Goal: Use online tool/utility: Utilize a website feature to perform a specific function

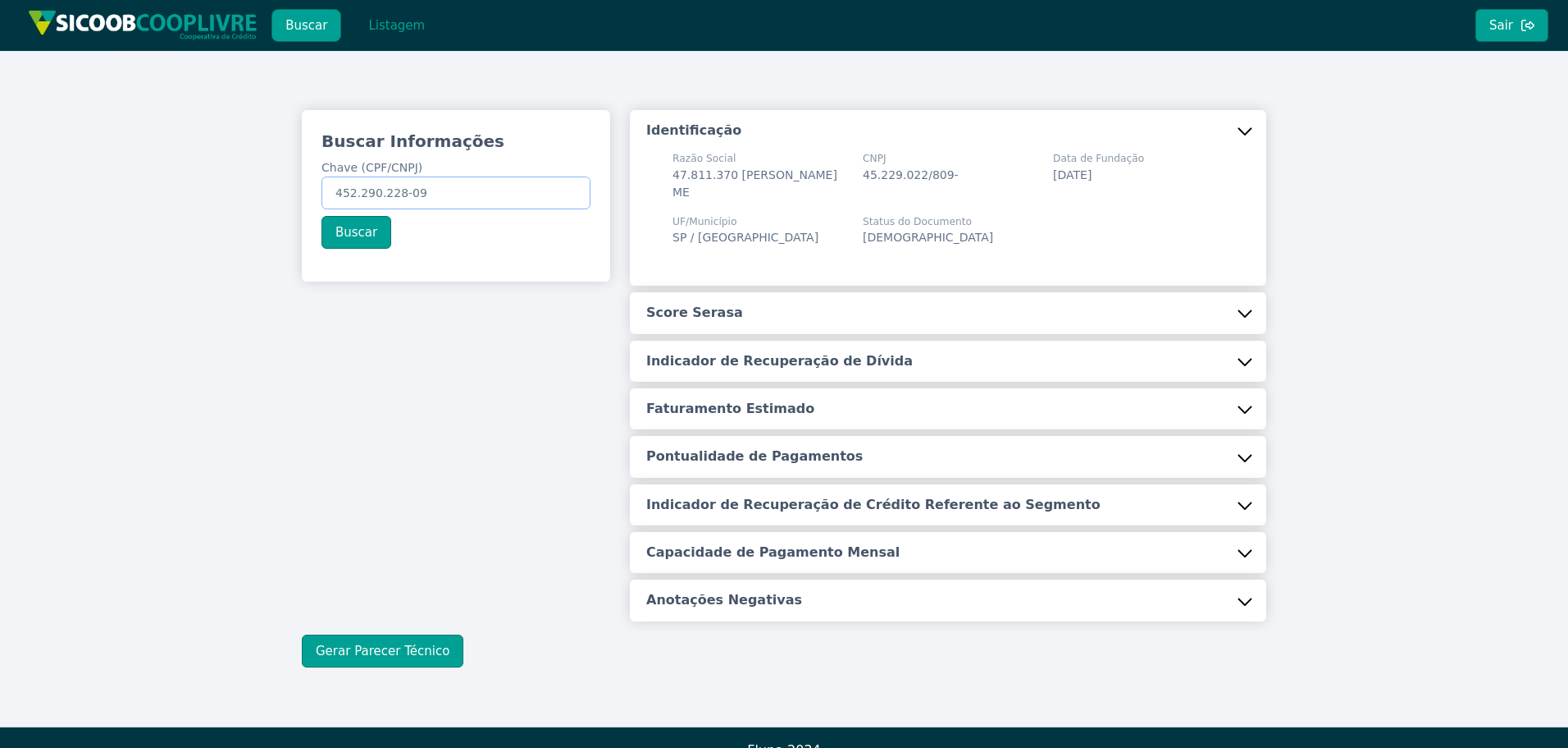
drag, startPoint x: 335, startPoint y: 193, endPoint x: 522, endPoint y: 142, distance: 193.8
click at [502, 177] on input "452.290.228-09" at bounding box center [456, 193] width 269 height 33
paste input "38.031.850/0001-20"
type input "38.031.850/0001-20"
click at [355, 228] on button "Buscar" at bounding box center [356, 233] width 70 height 33
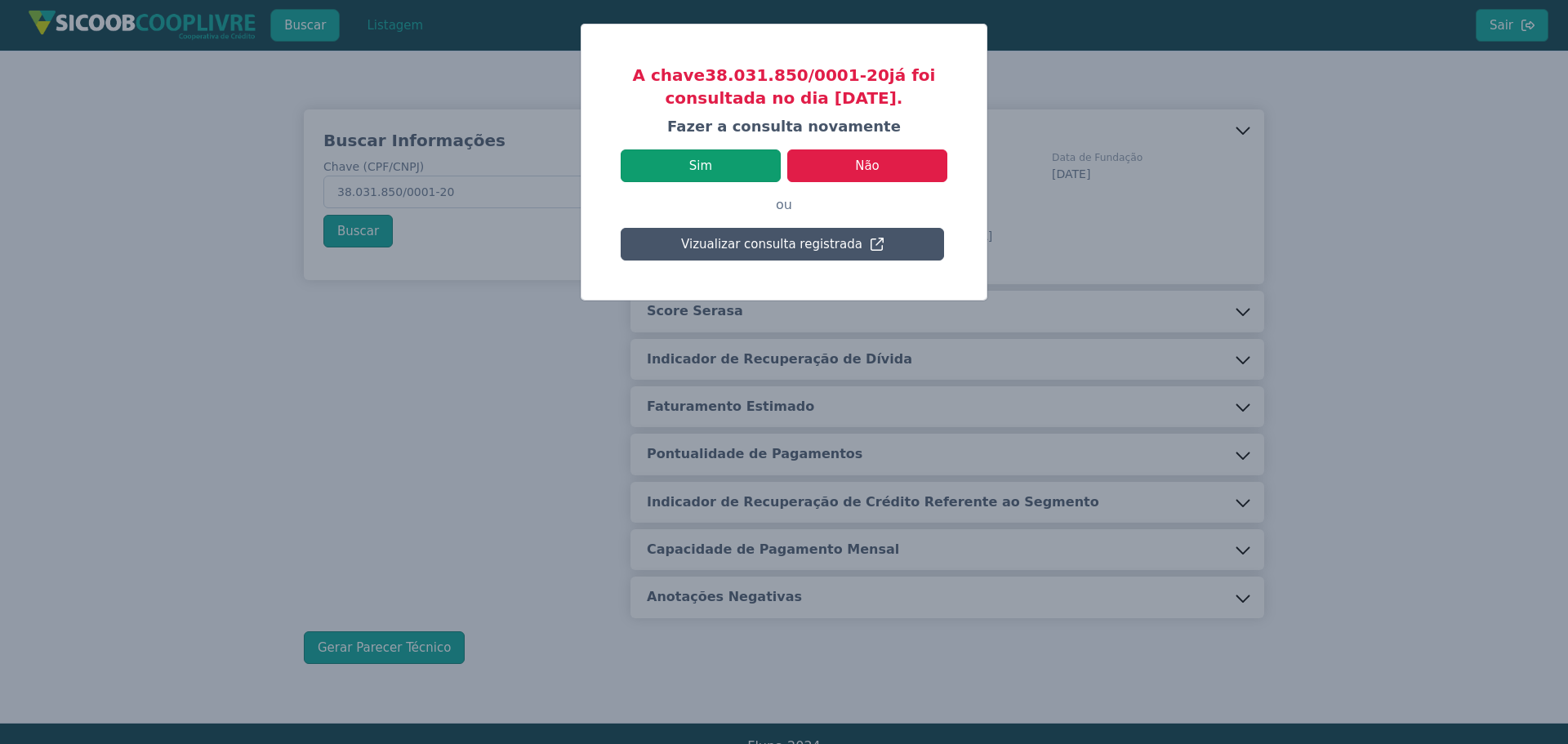
click at [702, 161] on button "Sim" at bounding box center [701, 166] width 160 height 33
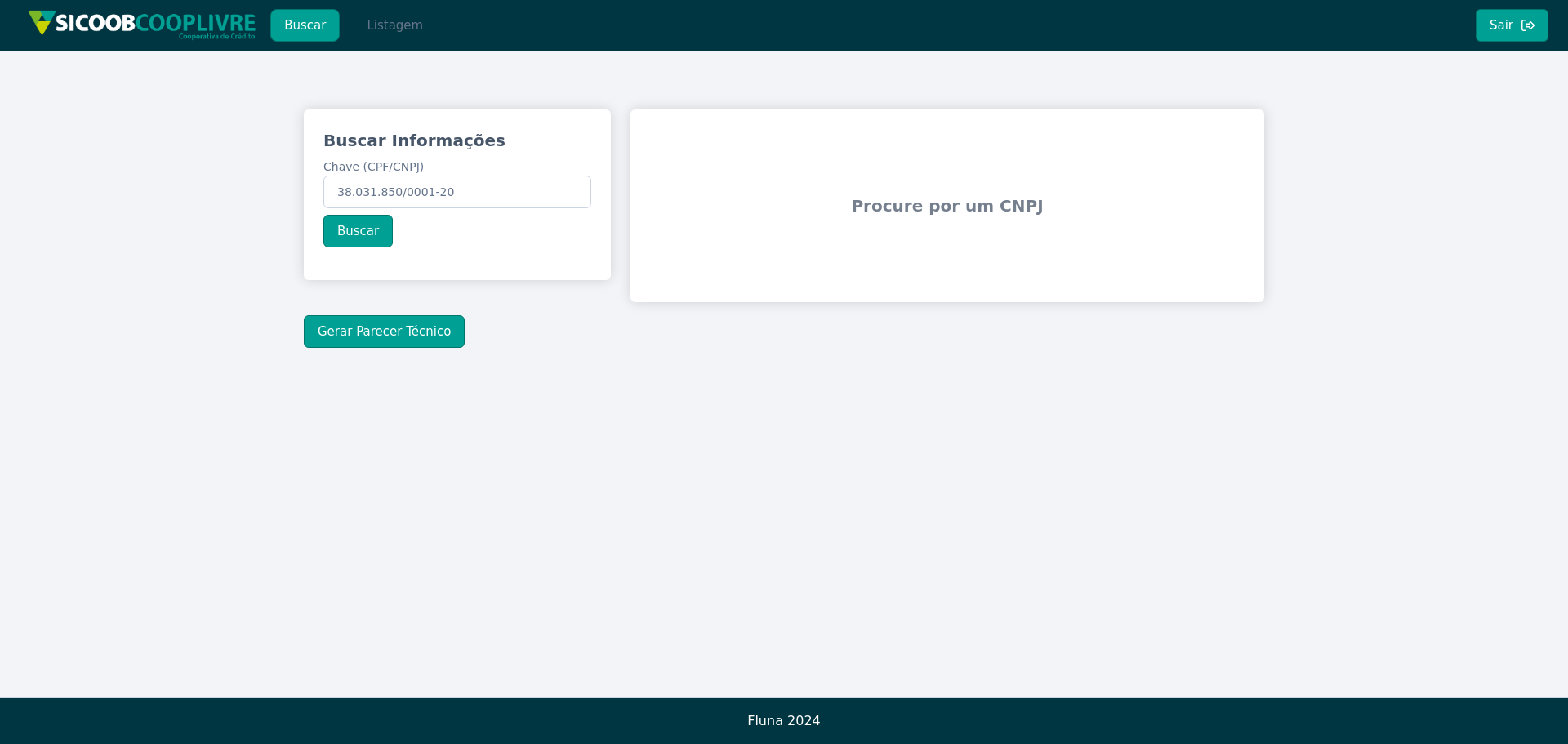
click at [398, 20] on button "Listagem" at bounding box center [394, 25] width 84 height 33
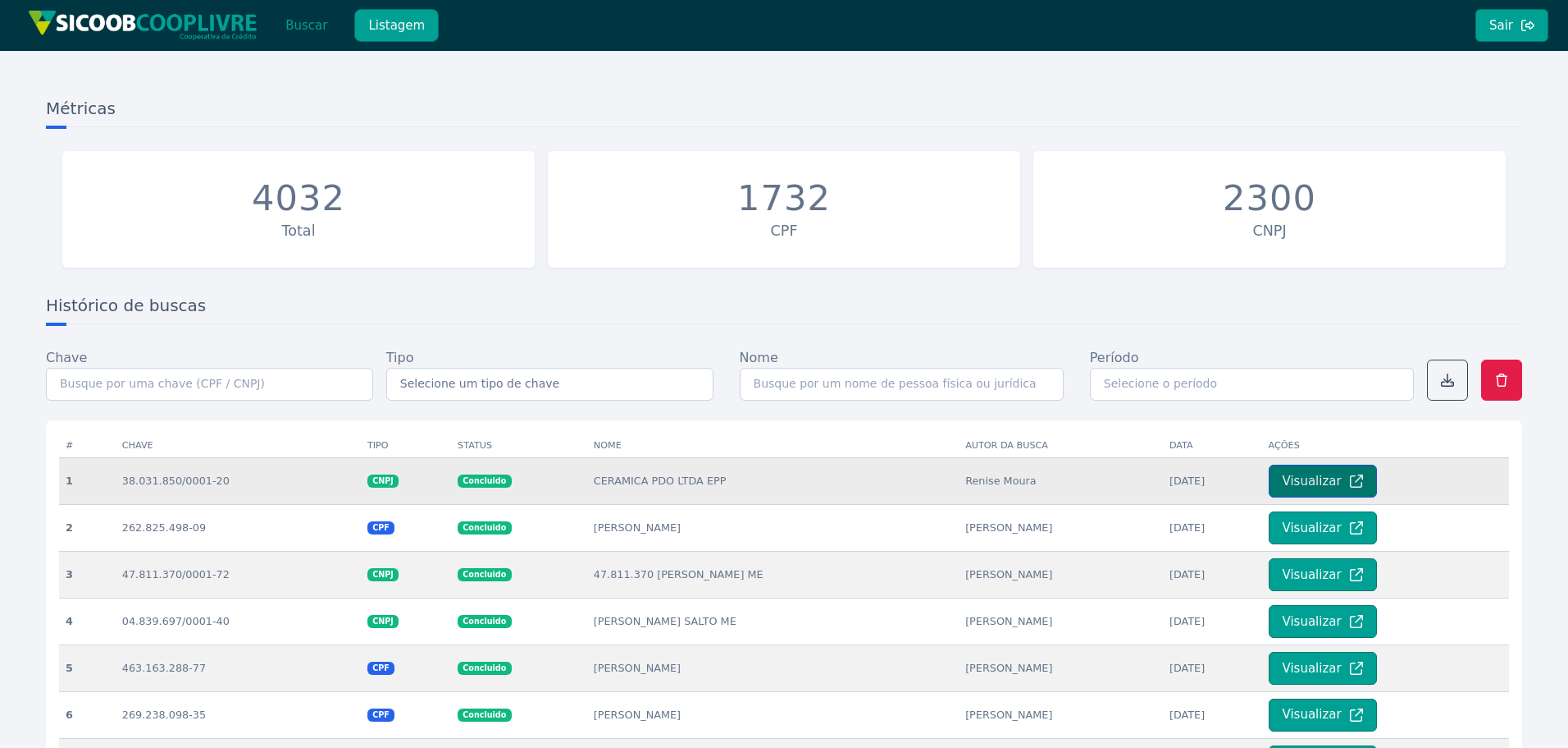
click at [1329, 480] on button "Visualizar" at bounding box center [1323, 481] width 108 height 33
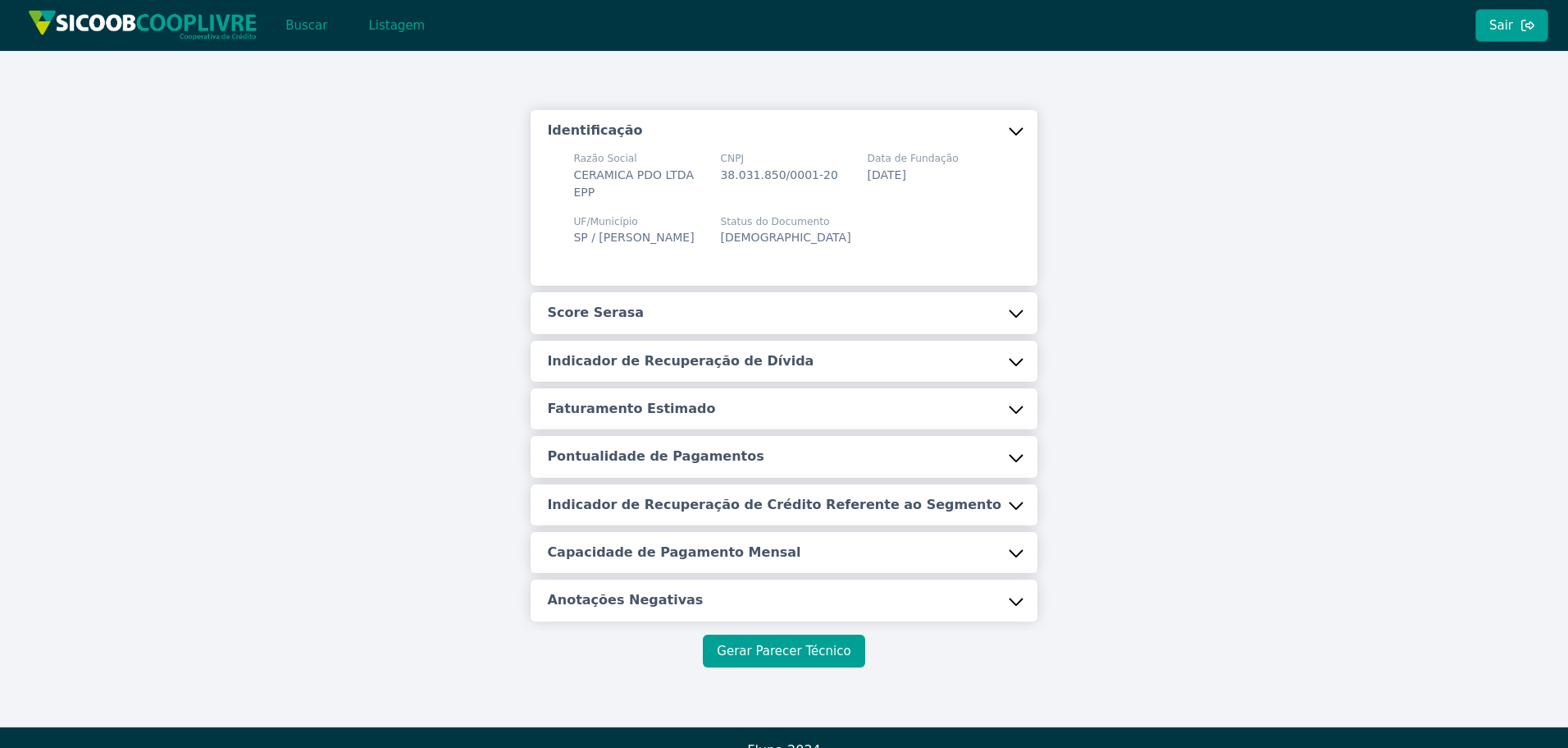
click at [795, 644] on button "Gerar Parecer Técnico" at bounding box center [784, 651] width 162 height 33
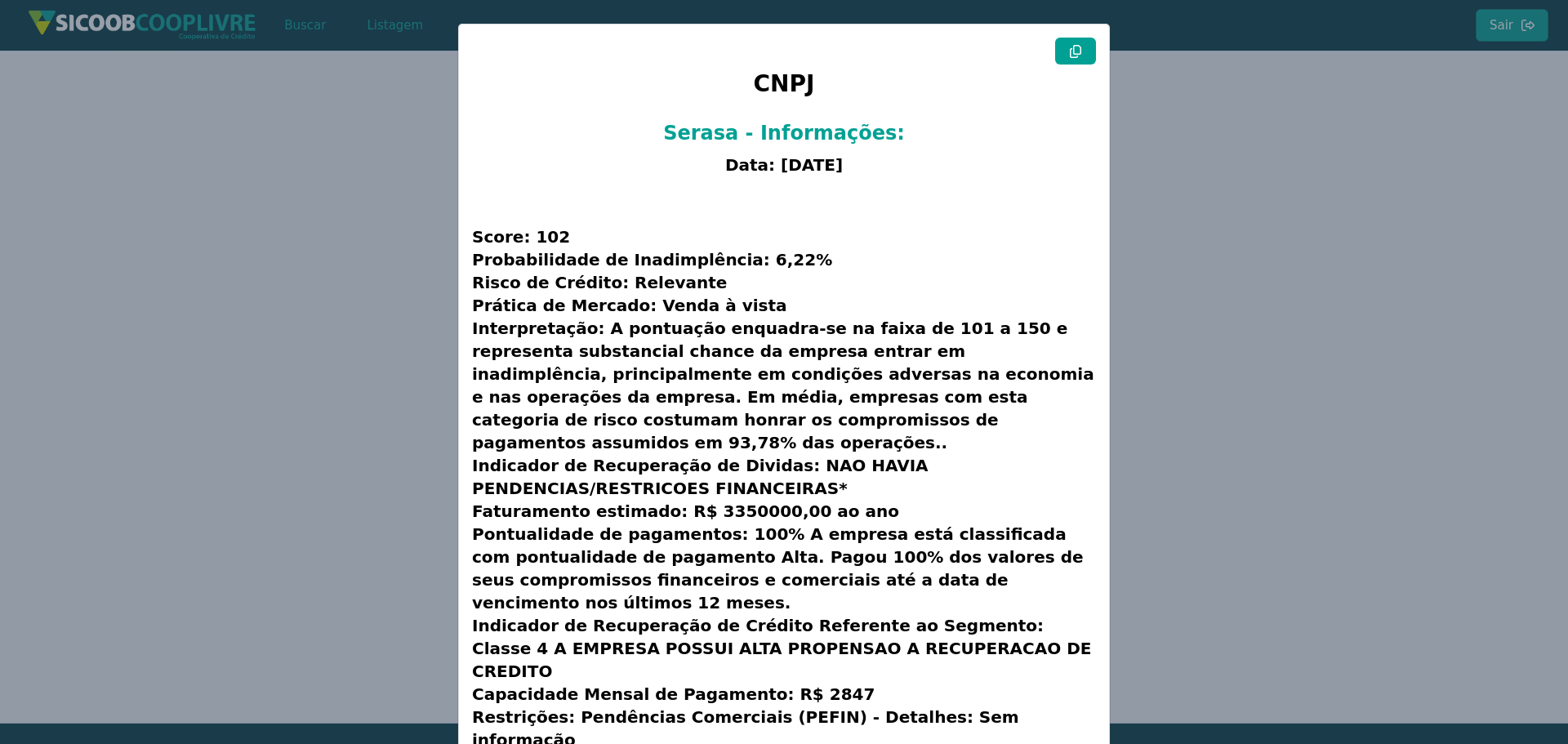
click at [1069, 48] on icon at bounding box center [1075, 52] width 12 height 13
click at [267, 257] on modal-container "CNPJ Serasa - Informações: Data: [DATE] Score: 102 Probabilidade de Inadimplênc…" at bounding box center [784, 372] width 1568 height 744
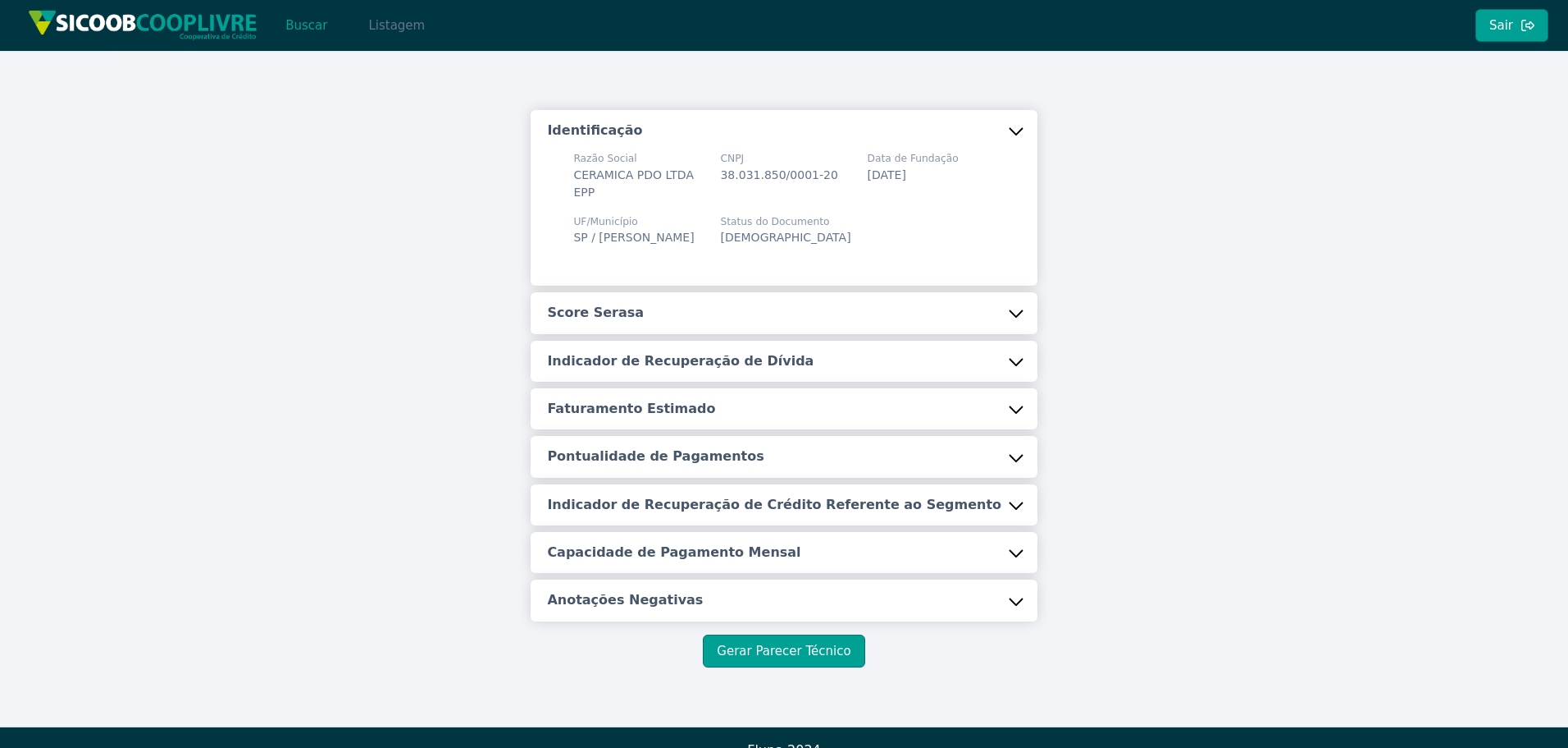
click at [388, 23] on button "Listagem" at bounding box center [396, 25] width 84 height 33
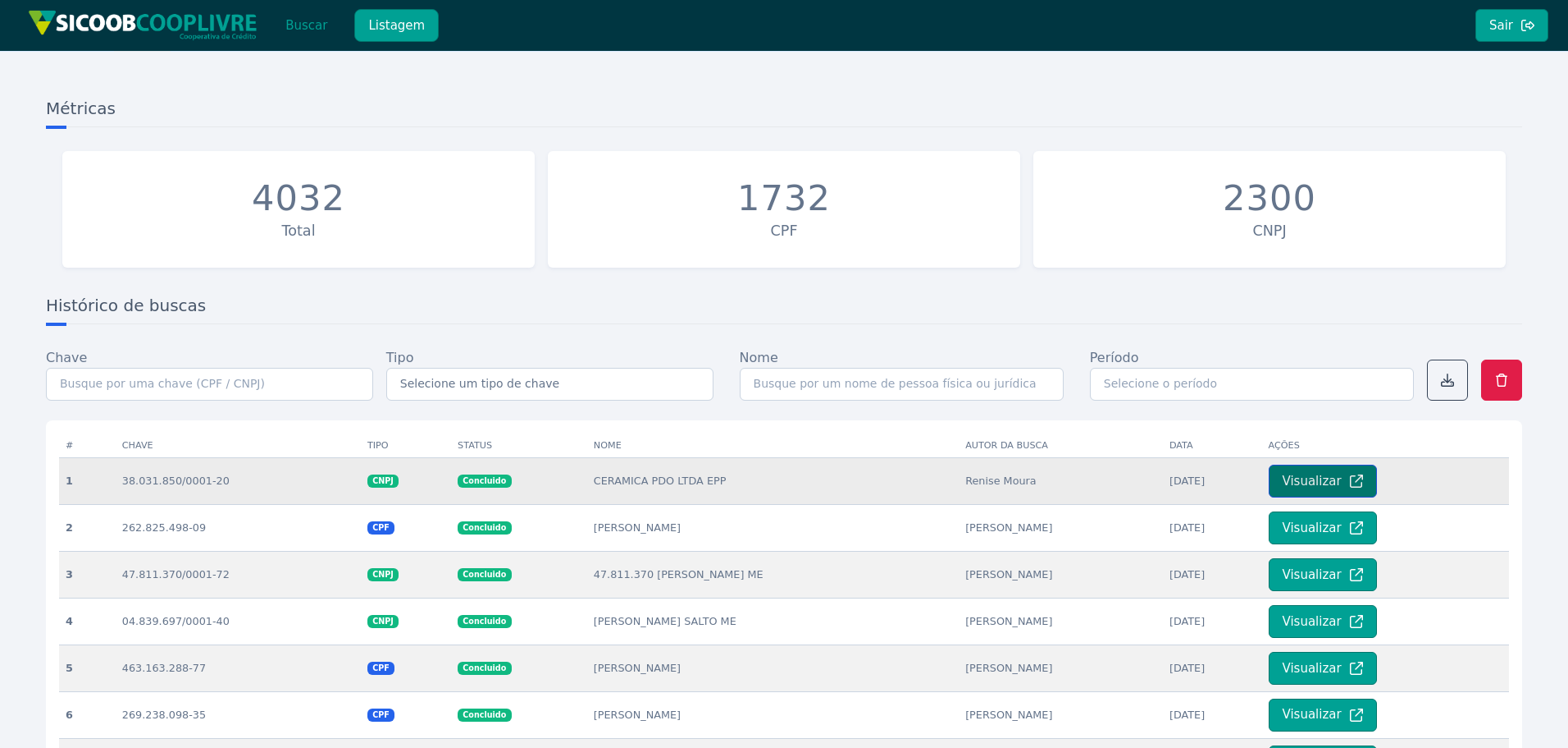
click at [1329, 481] on button "Visualizar" at bounding box center [1323, 481] width 108 height 33
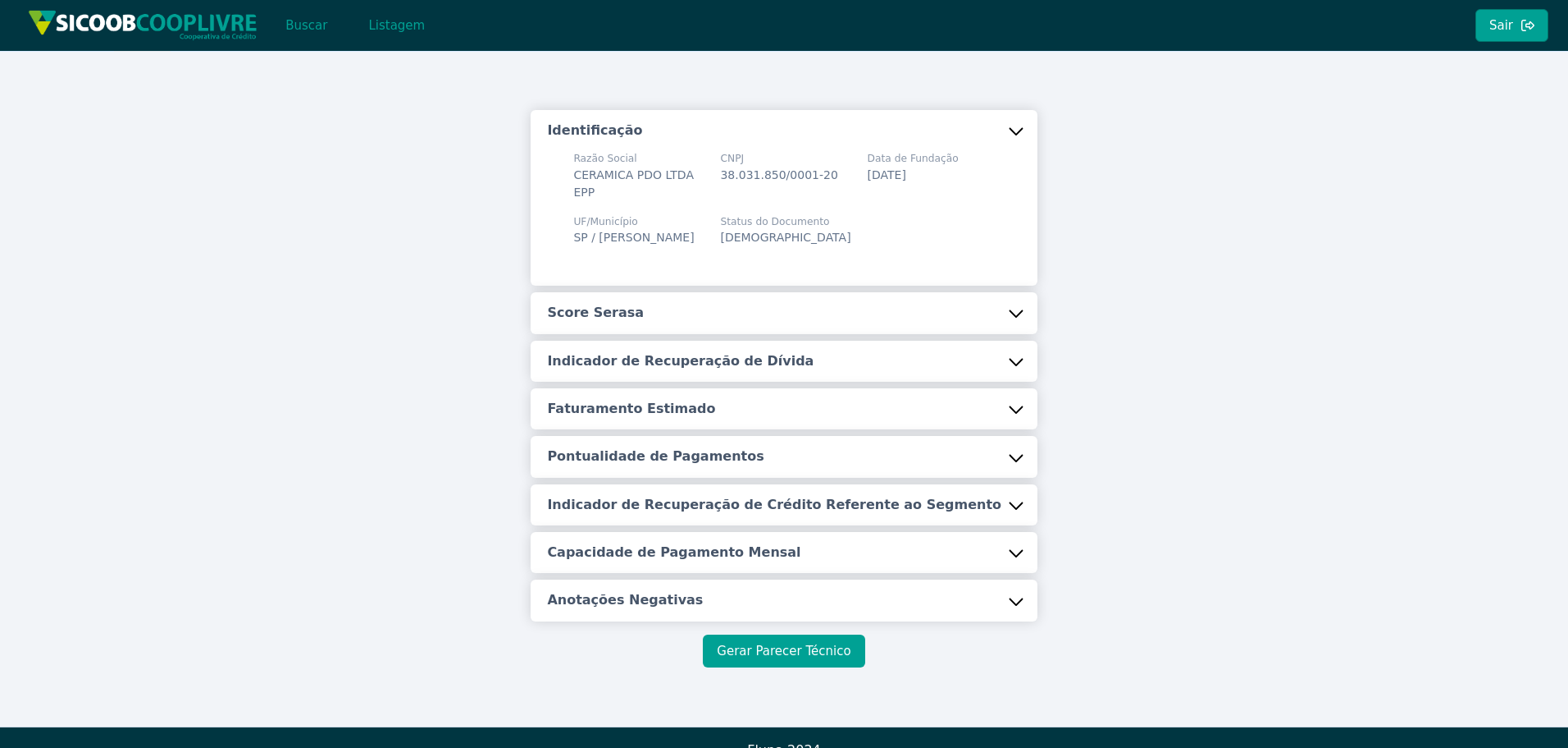
click at [774, 646] on button "Gerar Parecer Técnico" at bounding box center [784, 651] width 162 height 33
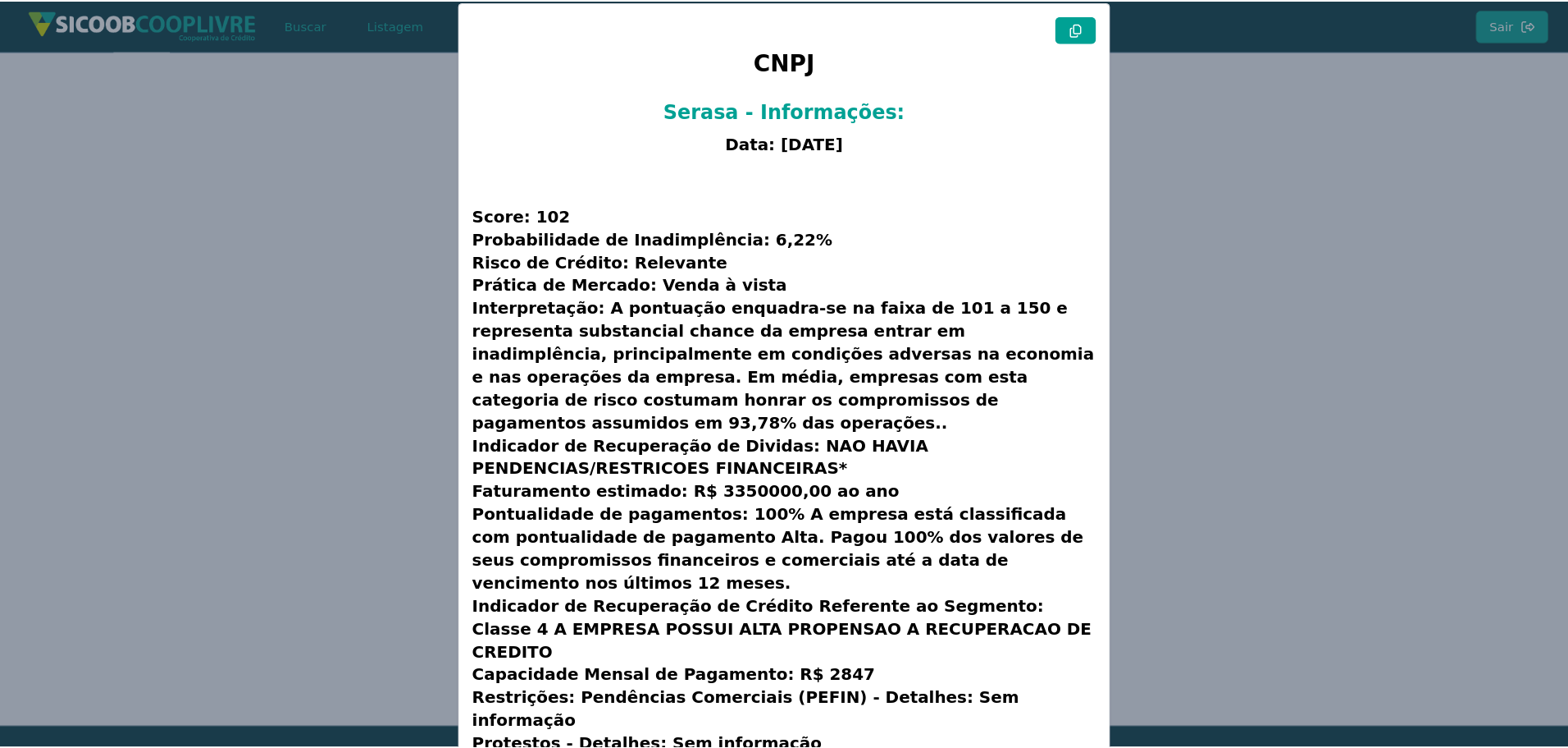
scroll to position [42, 0]
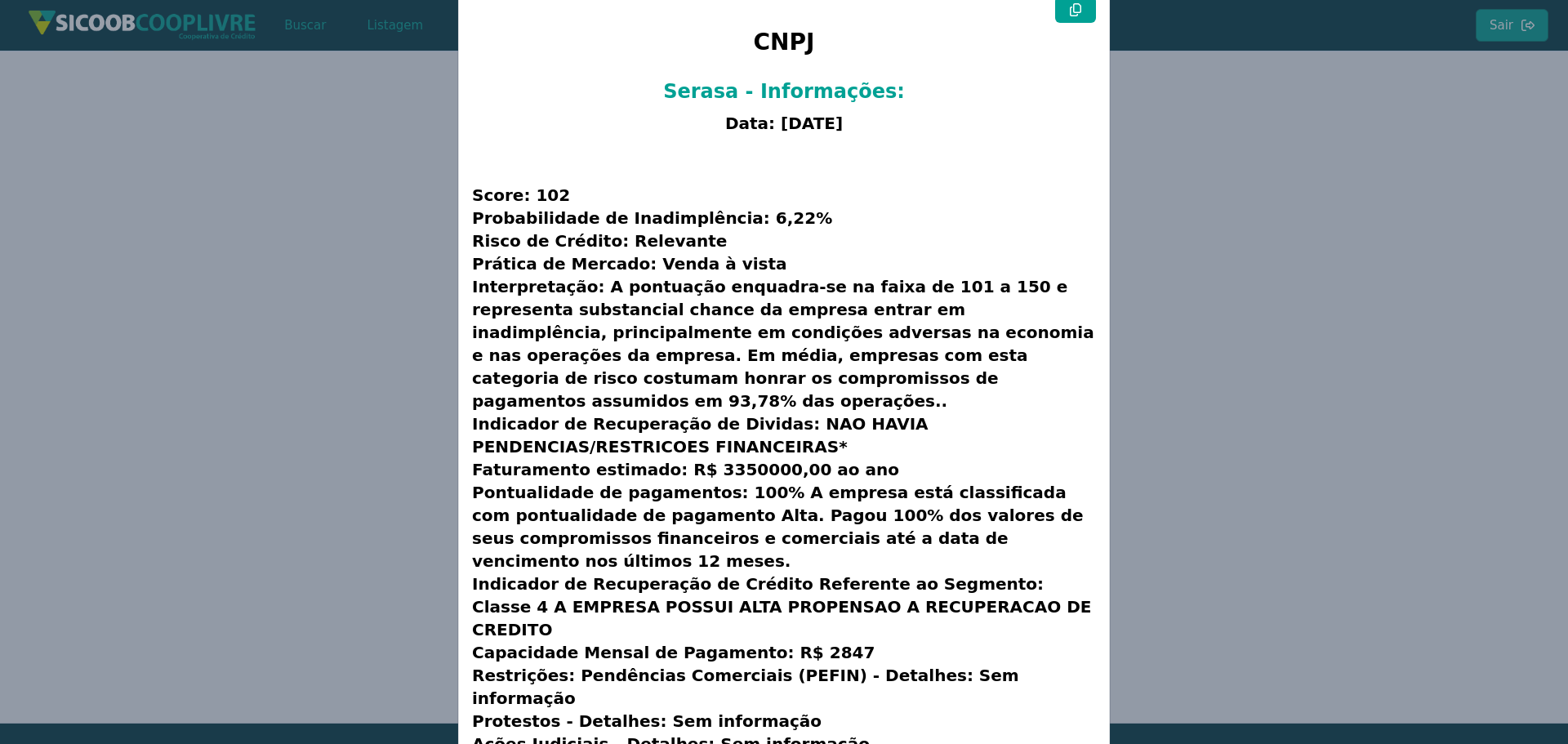
click at [392, 240] on modal-container "CNPJ Serasa - Informações: Data: [DATE] Score: 102 Probabilidade de Inadimplênc…" at bounding box center [784, 372] width 1568 height 744
